Goal: Navigation & Orientation: Find specific page/section

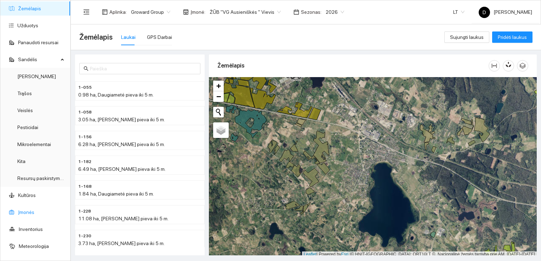
scroll to position [35, 0]
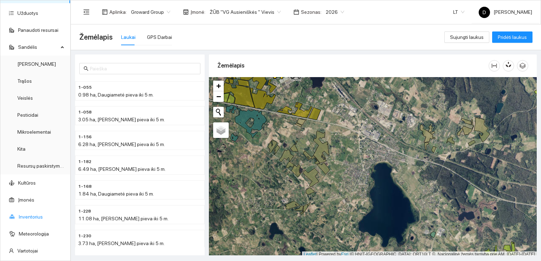
click at [32, 220] on link "Inventorius" at bounding box center [31, 217] width 24 height 6
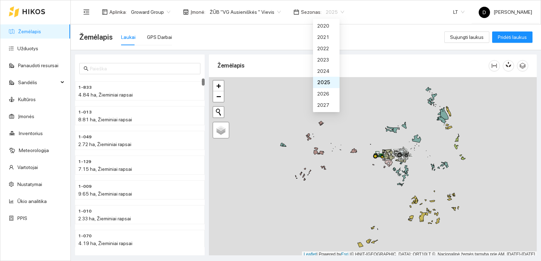
click at [329, 8] on span "2025" at bounding box center [335, 12] width 18 height 11
click at [325, 94] on div "2026" at bounding box center [326, 94] width 18 height 8
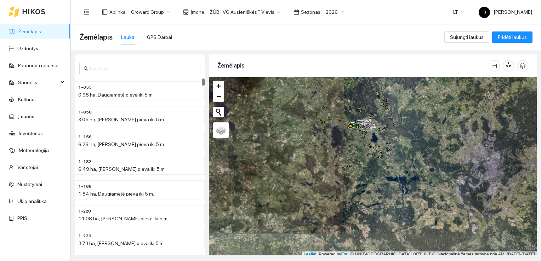
click at [323, 32] on div "Žemėlapis Laukai GPS Darbai" at bounding box center [261, 37] width 365 height 23
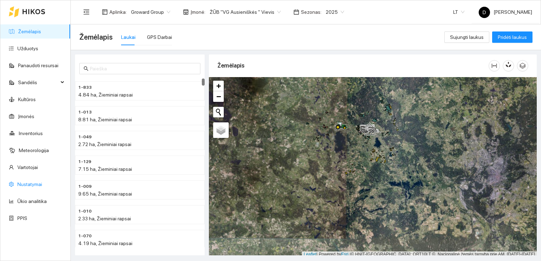
click at [36, 182] on link "Nustatymai" at bounding box center [29, 185] width 25 height 6
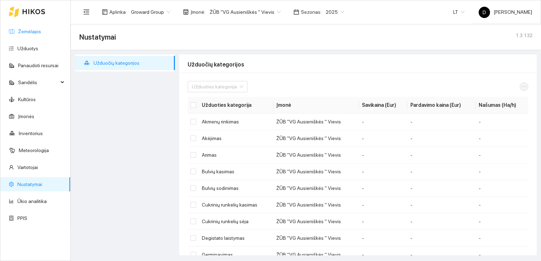
click at [27, 32] on link "Žemėlapis" at bounding box center [29, 32] width 23 height 6
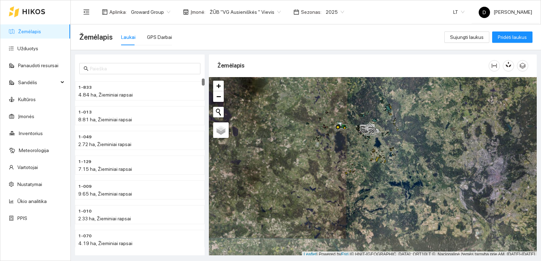
click at [308, 39] on div "Žemėlapis Laukai GPS Darbai" at bounding box center [261, 37] width 365 height 23
click at [317, 36] on div "Žemėlapis Laukai GPS Darbai" at bounding box center [261, 37] width 365 height 23
